Goal: Task Accomplishment & Management: Use online tool/utility

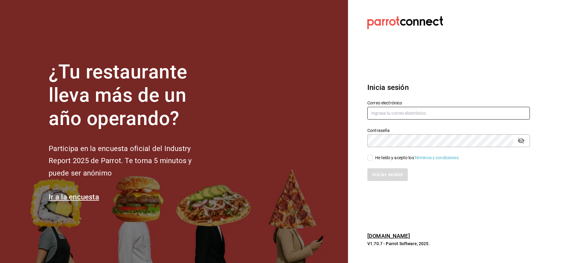
type input "norma.corona@grupocosteno.com"
click at [369, 159] on input "He leído y acepto los Términos y condiciones." at bounding box center [370, 157] width 5 height 5
checkbox input "true"
click at [383, 182] on div "Inicia sesión Correo electrónico norma.corona@grupocosteno.com Contraseña Contr…" at bounding box center [449, 131] width 163 height 113
click at [383, 177] on button "Iniciar sesión" at bounding box center [388, 174] width 41 height 13
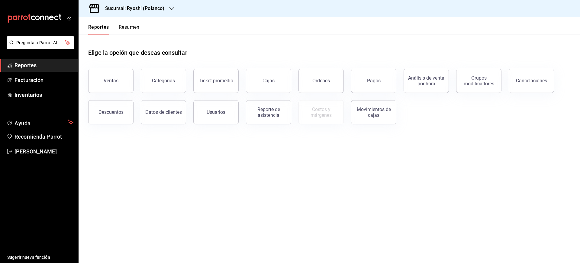
click at [146, 8] on h3 "Sucursal: Ryoshi (Polanco)" at bounding box center [132, 8] width 64 height 7
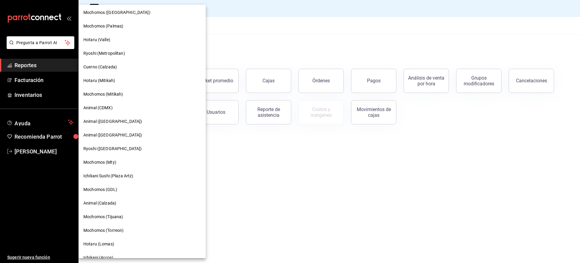
scroll to position [189, 0]
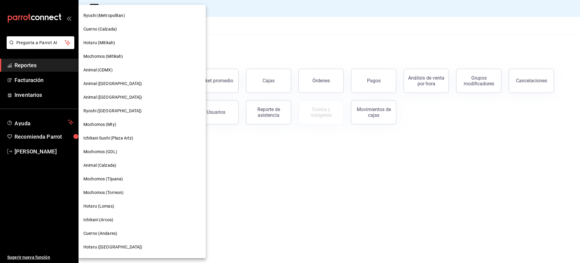
click at [131, 194] on div "Mochomos (Torreon)" at bounding box center [142, 192] width 118 height 6
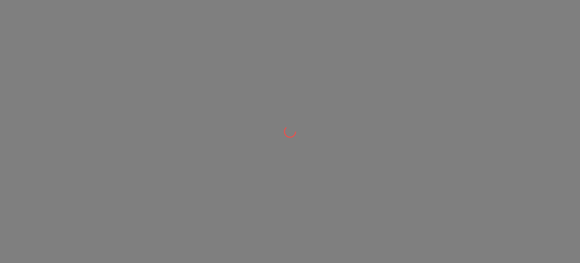
click at [301, 191] on div at bounding box center [290, 131] width 580 height 263
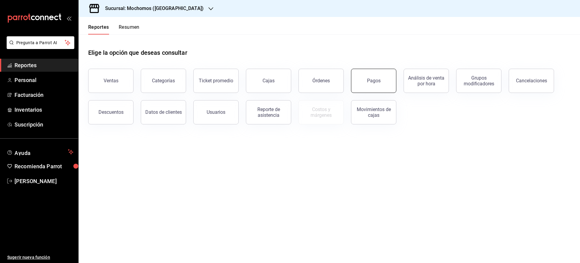
click at [371, 78] on div "Pagos" at bounding box center [374, 81] width 14 height 6
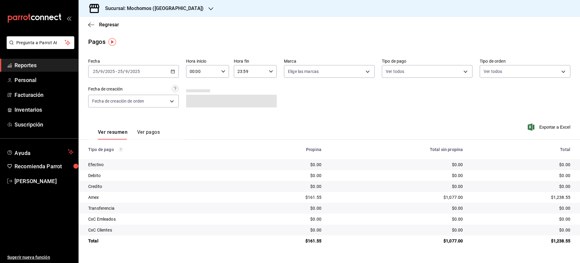
click at [174, 70] on icon "button" at bounding box center [173, 71] width 4 height 4
drag, startPoint x: 98, startPoint y: 70, endPoint x: 91, endPoint y: 71, distance: 6.8
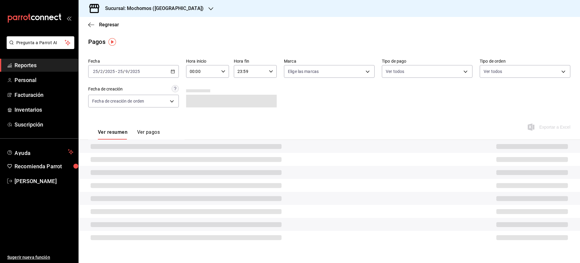
click at [140, 67] on div "[DATE] [DATE] - [DATE] [DATE]" at bounding box center [133, 71] width 91 height 13
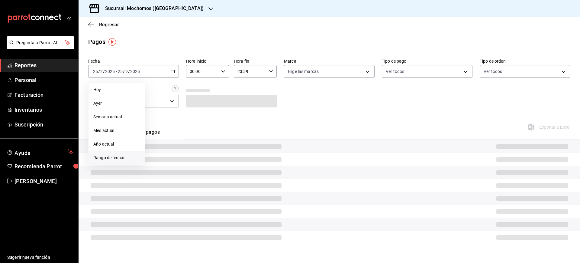
click at [112, 158] on span "Rango de fechas" at bounding box center [116, 157] width 47 height 6
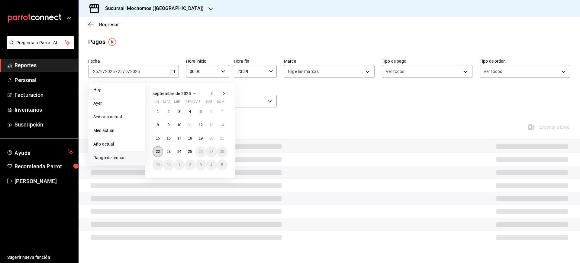
click at [156, 153] on abbr "22" at bounding box center [158, 151] width 4 height 4
click at [166, 150] on button "23" at bounding box center [168, 151] width 11 height 11
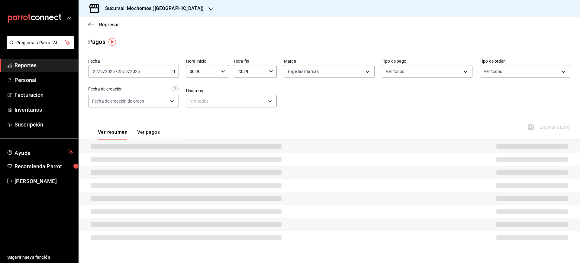
click at [222, 70] on icon "button" at bounding box center [223, 71] width 4 height 4
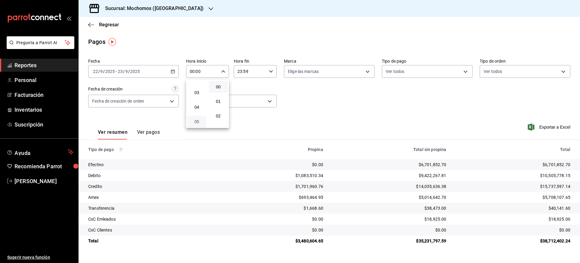
click at [196, 119] on span "05" at bounding box center [197, 121] width 12 height 5
type input "05:00"
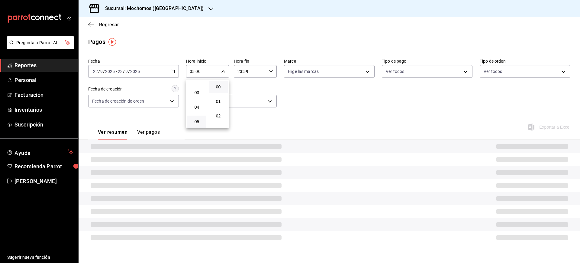
click at [278, 73] on div at bounding box center [290, 131] width 580 height 263
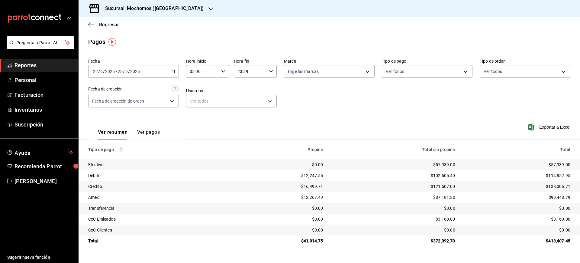
click at [272, 70] on \(Stroke\) "button" at bounding box center [271, 71] width 4 height 2
click at [244, 120] on button "05" at bounding box center [244, 124] width 19 height 12
click at [268, 87] on span "00" at bounding box center [266, 86] width 12 height 5
type input "05:00"
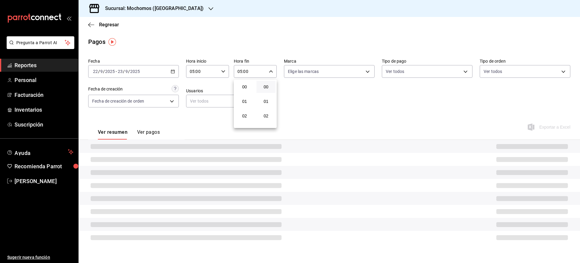
click at [309, 93] on div at bounding box center [290, 131] width 580 height 263
